Goal: Information Seeking & Learning: Learn about a topic

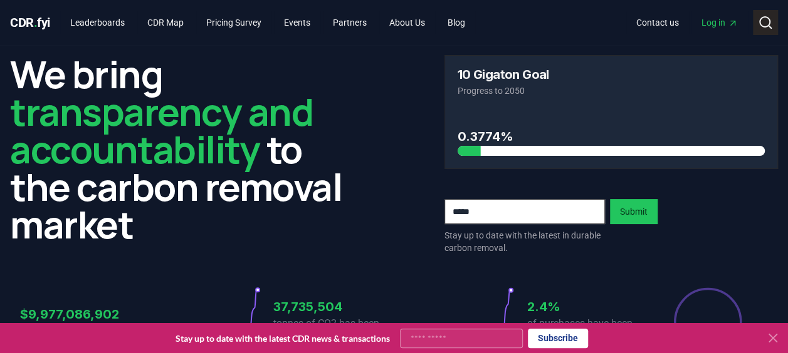
click at [760, 18] on circle at bounding box center [765, 22] width 10 height 10
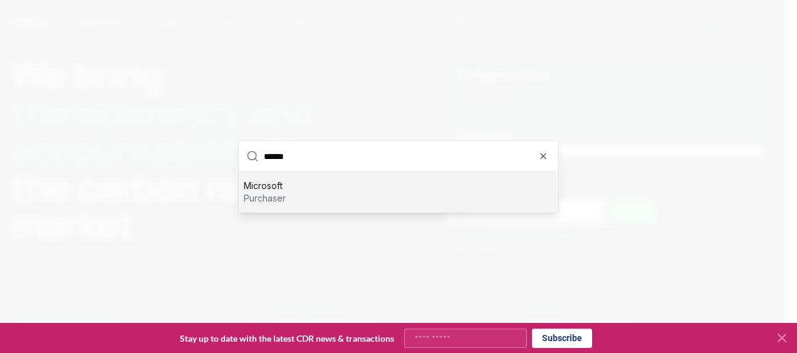
type input "******"
click at [453, 179] on div "Microsoft purchaser" at bounding box center [399, 192] width 320 height 40
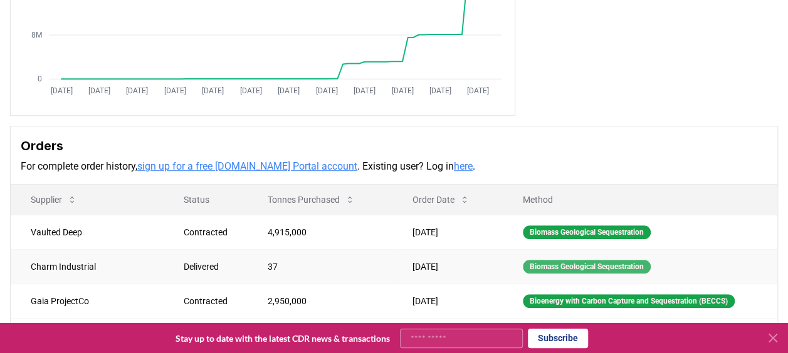
scroll to position [313, 0]
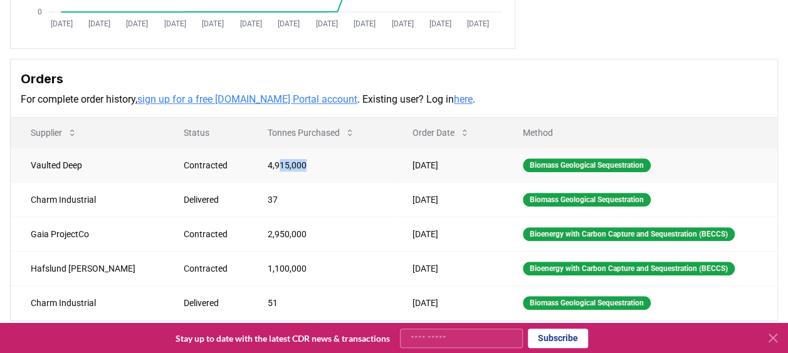
drag, startPoint x: 238, startPoint y: 165, endPoint x: 308, endPoint y: 159, distance: 70.5
click at [308, 159] on td "4,915,000" at bounding box center [320, 165] width 145 height 34
click at [309, 163] on td "4,915,000" at bounding box center [320, 165] width 145 height 34
drag, startPoint x: 86, startPoint y: 163, endPoint x: 61, endPoint y: 158, distance: 25.6
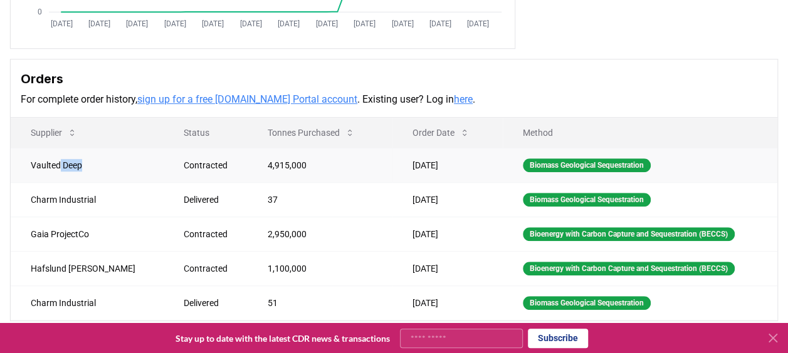
click at [61, 158] on td "Vaulted Deep" at bounding box center [87, 165] width 153 height 34
drag, startPoint x: 61, startPoint y: 158, endPoint x: 64, endPoint y: 168, distance: 10.3
click at [64, 168] on td "Vaulted Deep" at bounding box center [87, 165] width 153 height 34
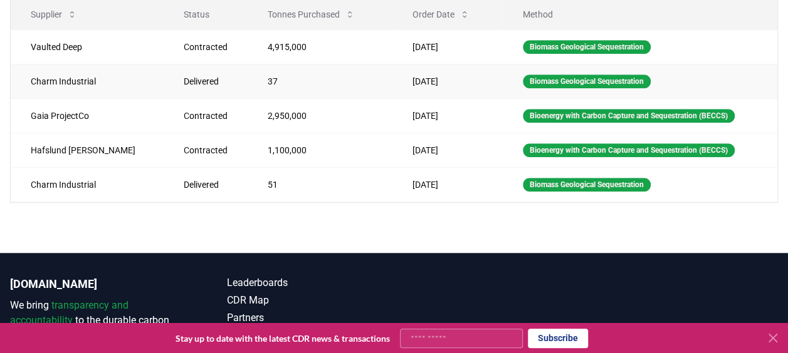
scroll to position [376, 0]
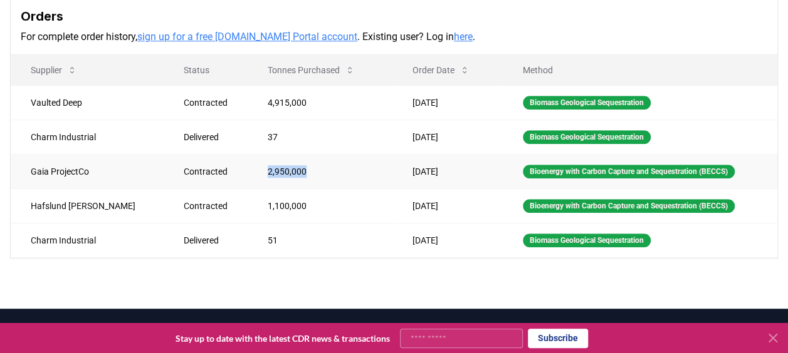
drag, startPoint x: 271, startPoint y: 163, endPoint x: 206, endPoint y: 169, distance: 65.4
click at [206, 169] on tr "Gaia ProjectCo Contracted 2,950,000 [DATE] Bioenergy with Carbon Capture and Se…" at bounding box center [394, 171] width 766 height 34
drag, startPoint x: 206, startPoint y: 169, endPoint x: 302, endPoint y: 168, distance: 96.5
click at [302, 168] on td "2,950,000" at bounding box center [320, 171] width 145 height 34
drag, startPoint x: 267, startPoint y: 199, endPoint x: 218, endPoint y: 202, distance: 49.0
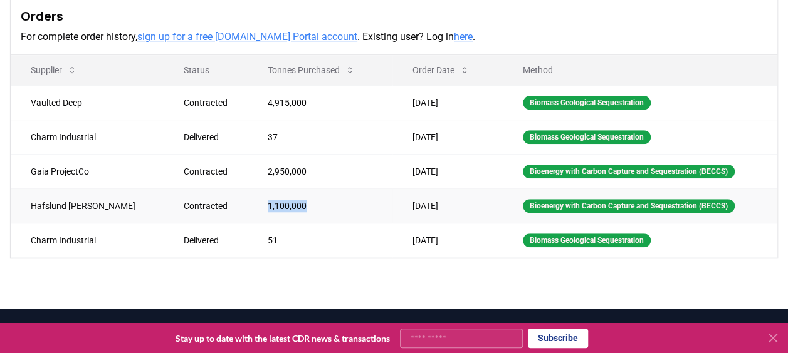
click at [248, 202] on td "1,100,000" at bounding box center [320, 206] width 145 height 34
click at [311, 206] on td "1,100,000" at bounding box center [320, 206] width 145 height 34
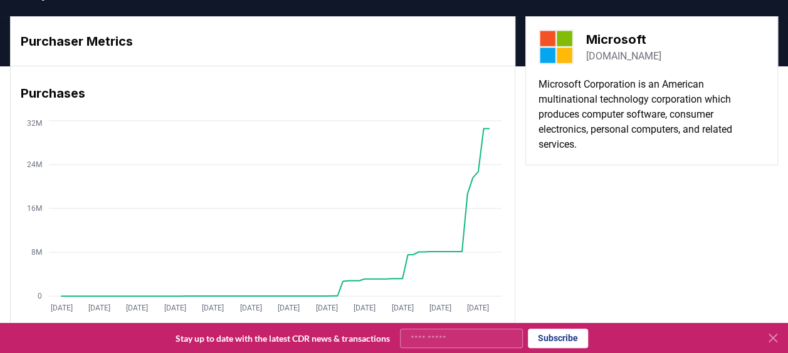
scroll to position [0, 0]
